Goal: Information Seeking & Learning: Check status

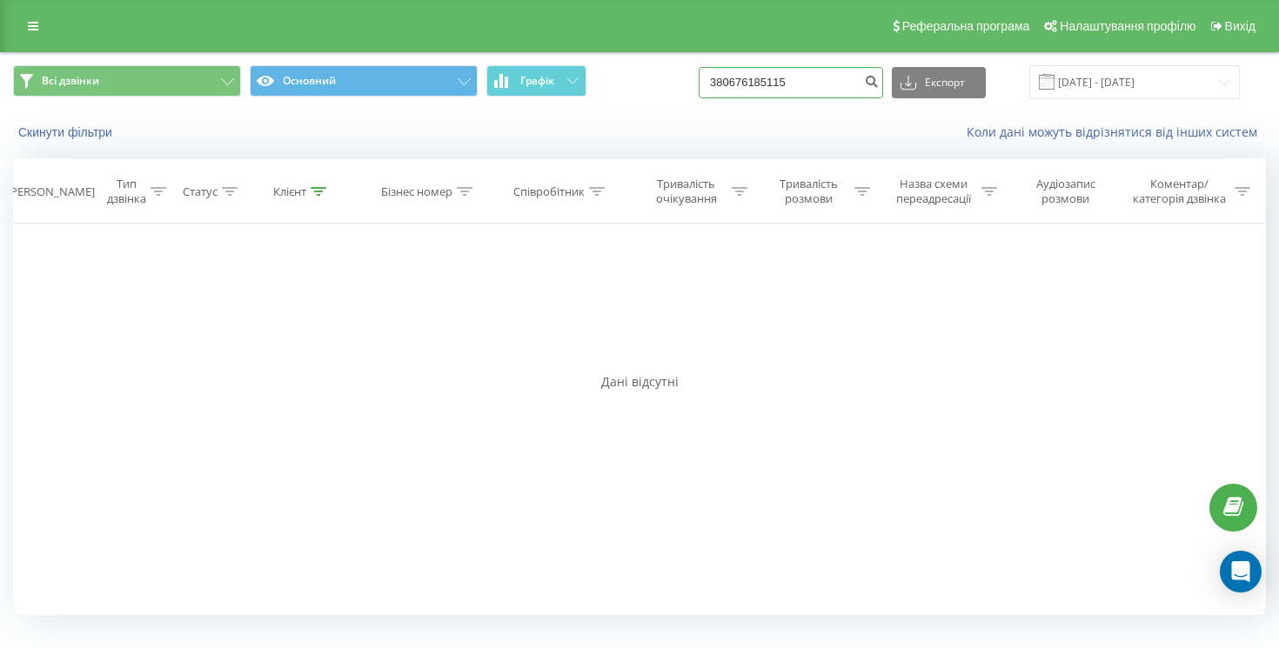
click at [787, 78] on input "380676185115" at bounding box center [790, 82] width 184 height 31
paste input "994903783"
type input "380994903783"
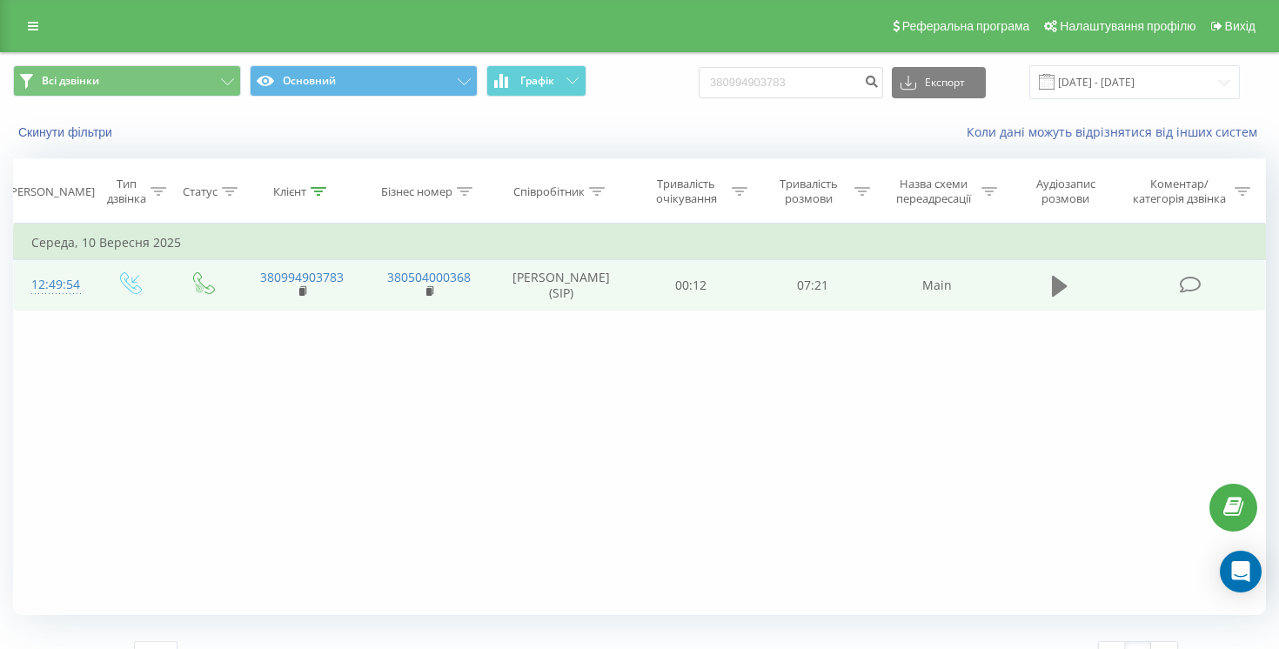
click at [1053, 298] on button at bounding box center [1059, 286] width 26 height 26
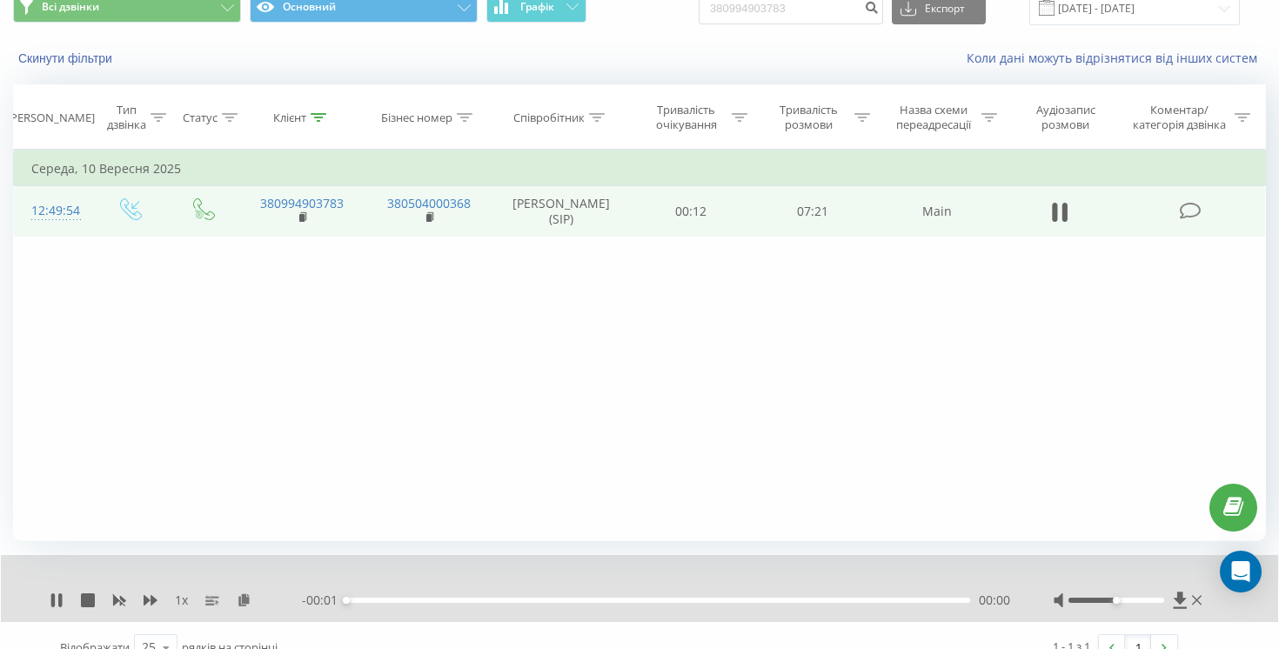
scroll to position [98, 0]
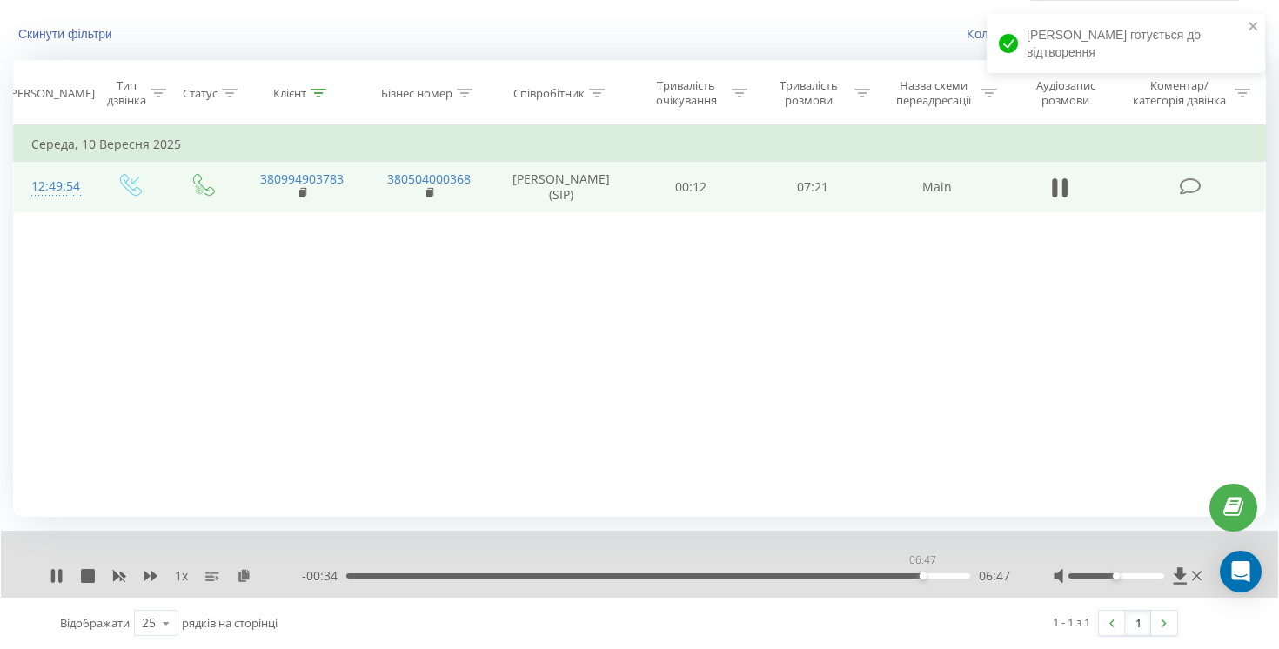
click at [922, 576] on div "06:47" at bounding box center [658, 575] width 624 height 5
click at [147, 574] on icon at bounding box center [151, 576] width 14 height 10
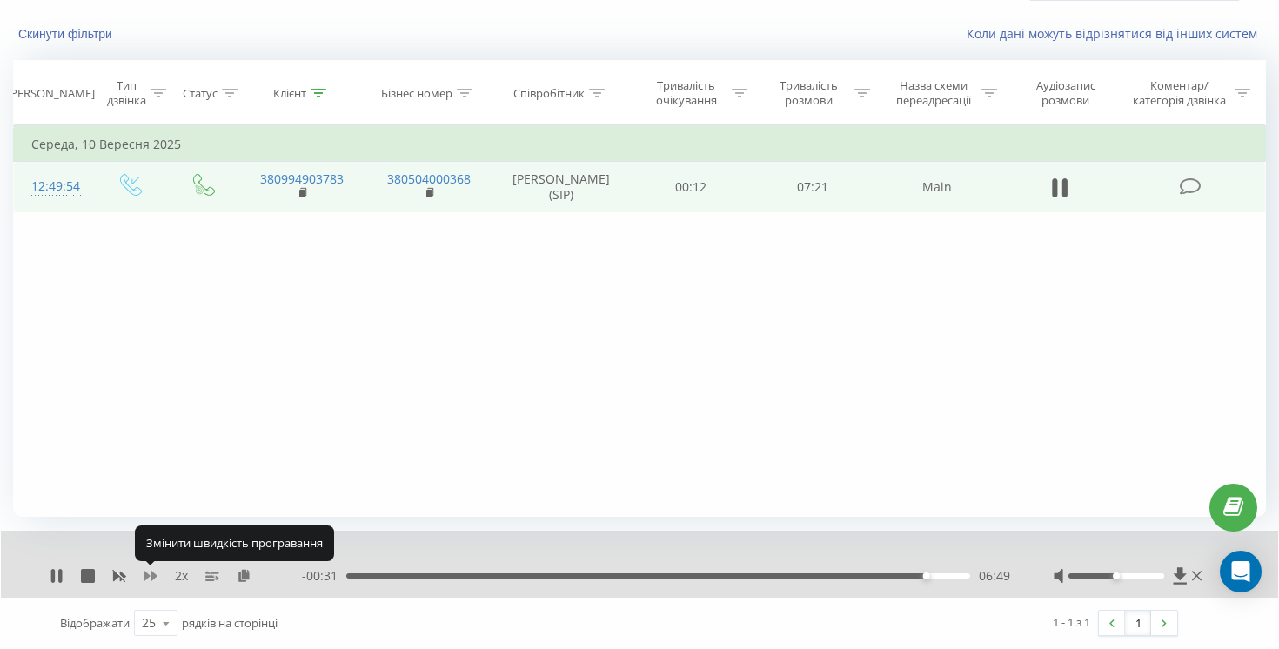
click at [147, 574] on icon at bounding box center [151, 576] width 14 height 10
